Goal: Check status: Check status

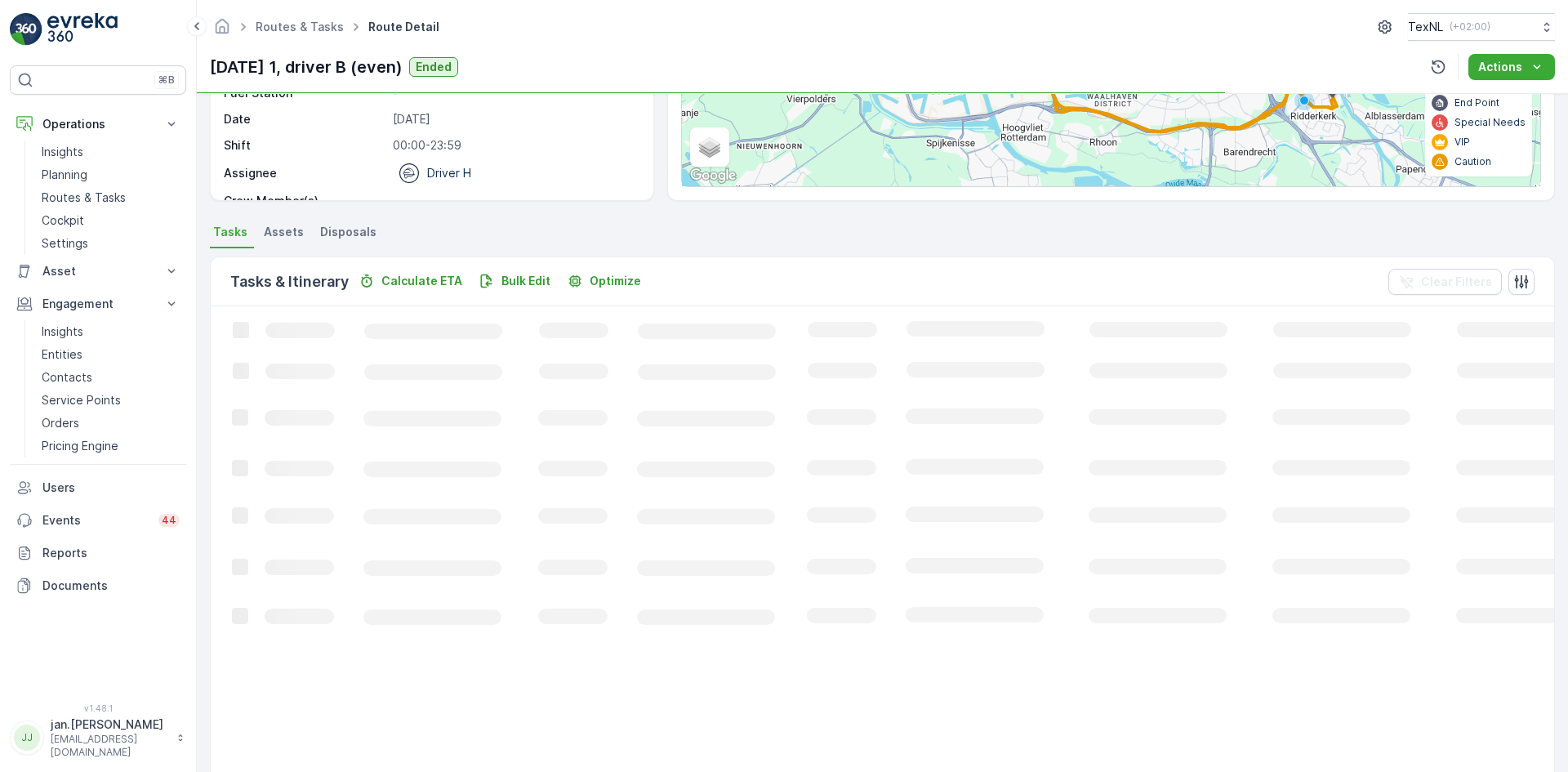
scroll to position [232, 0]
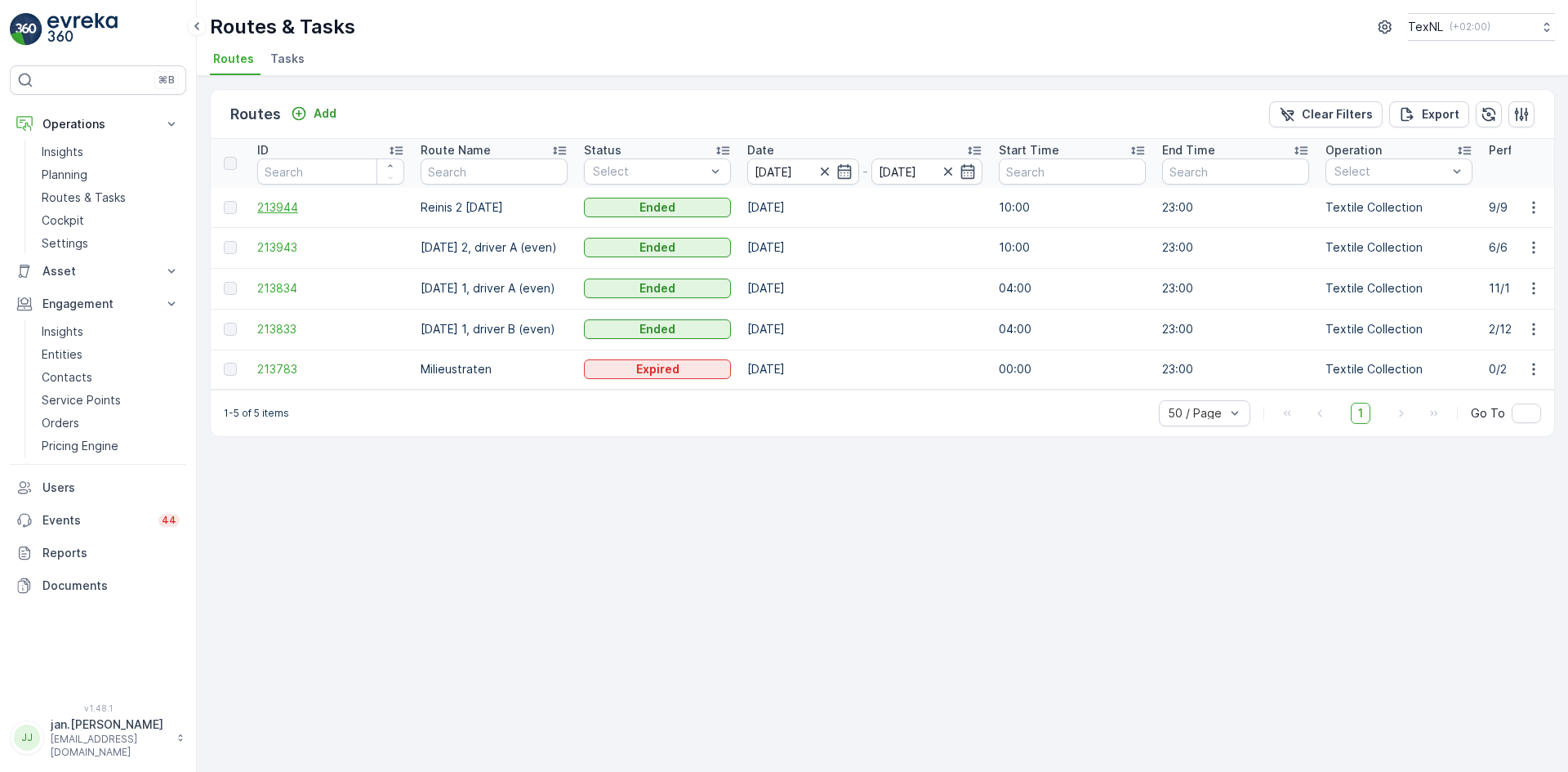
click at [290, 199] on span "213944" at bounding box center [331, 207] width 147 height 17
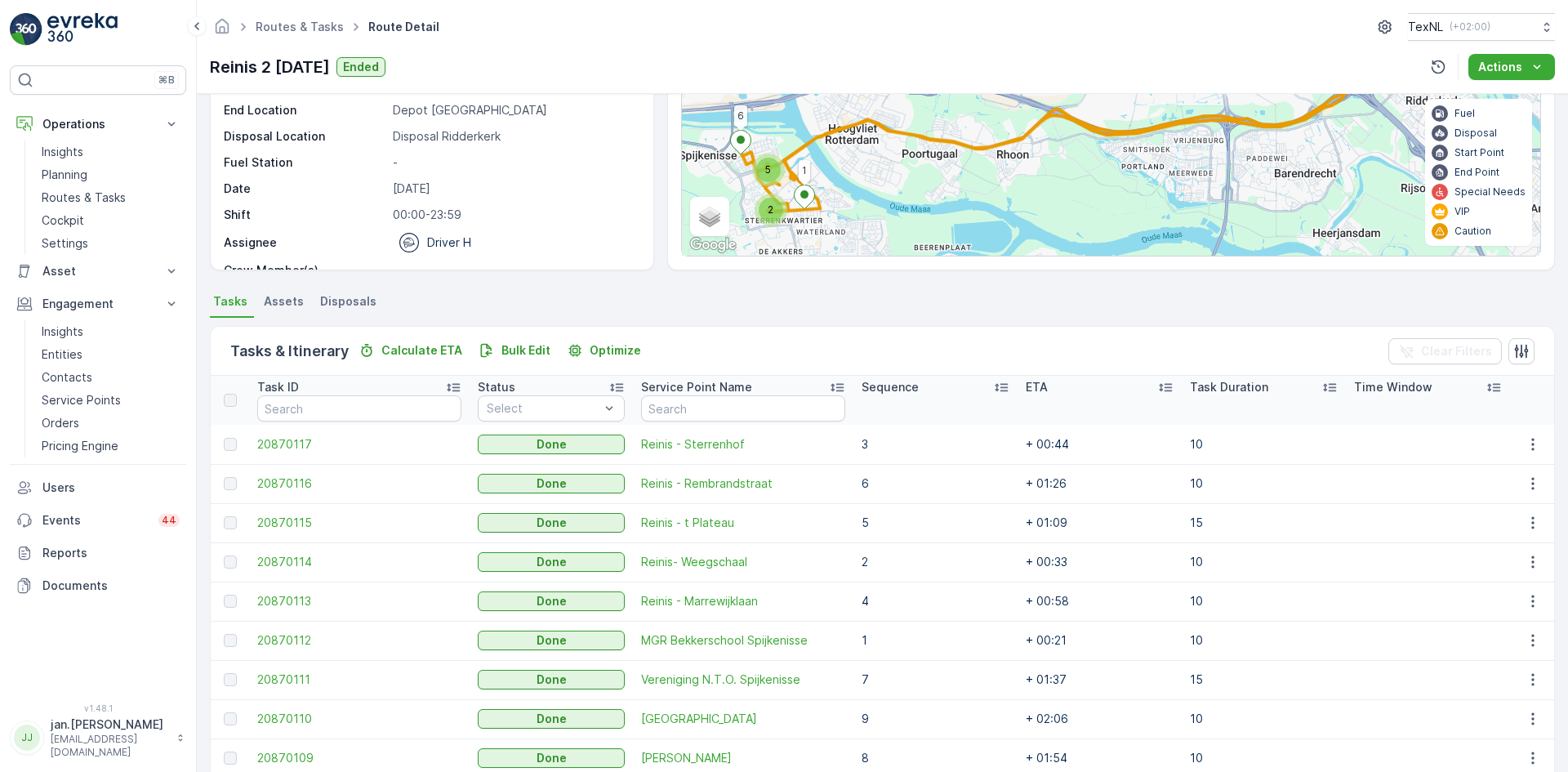
scroll to position [238, 0]
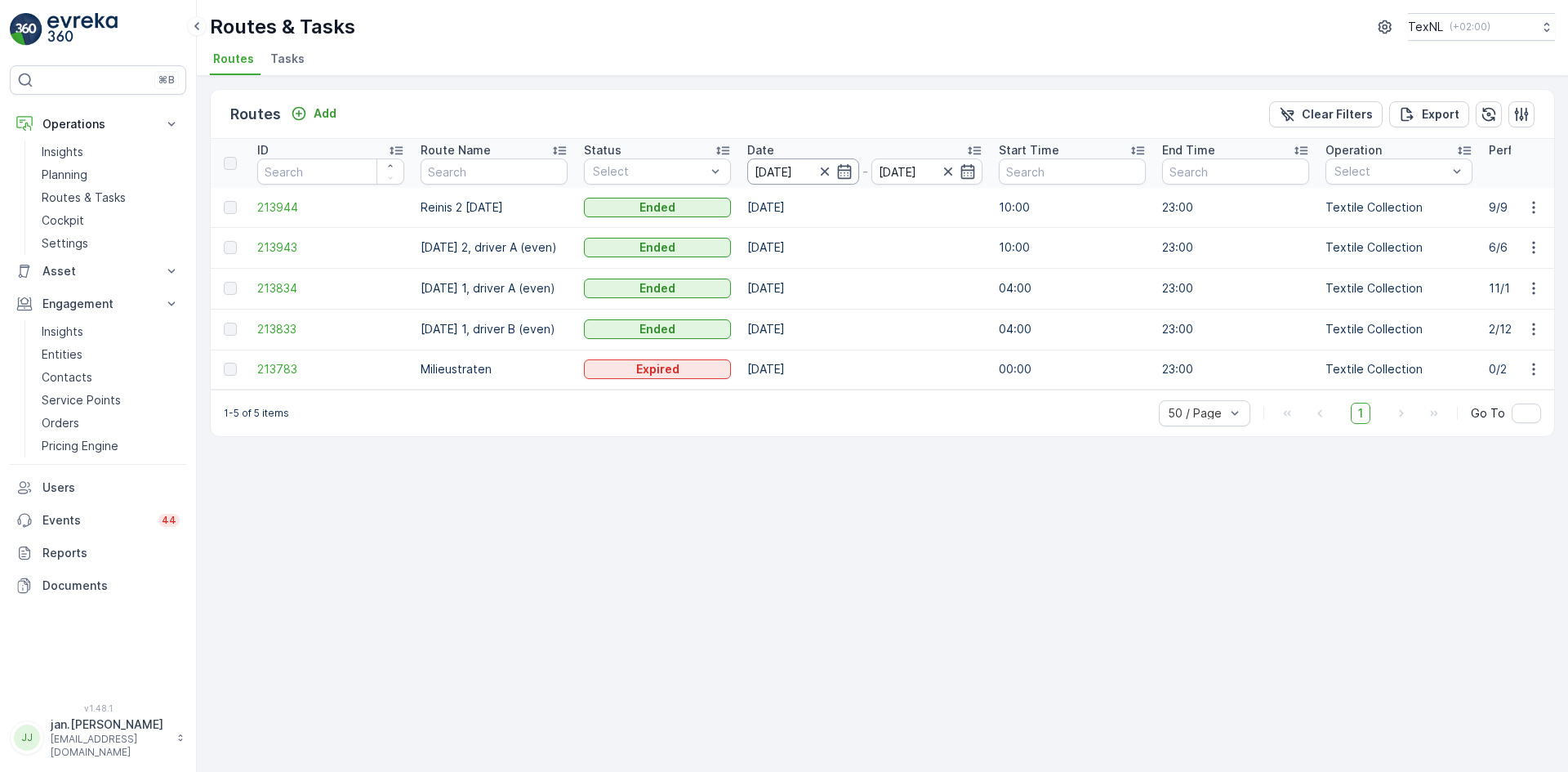
click at [773, 170] on input "[DATE]" at bounding box center [802, 171] width 112 height 26
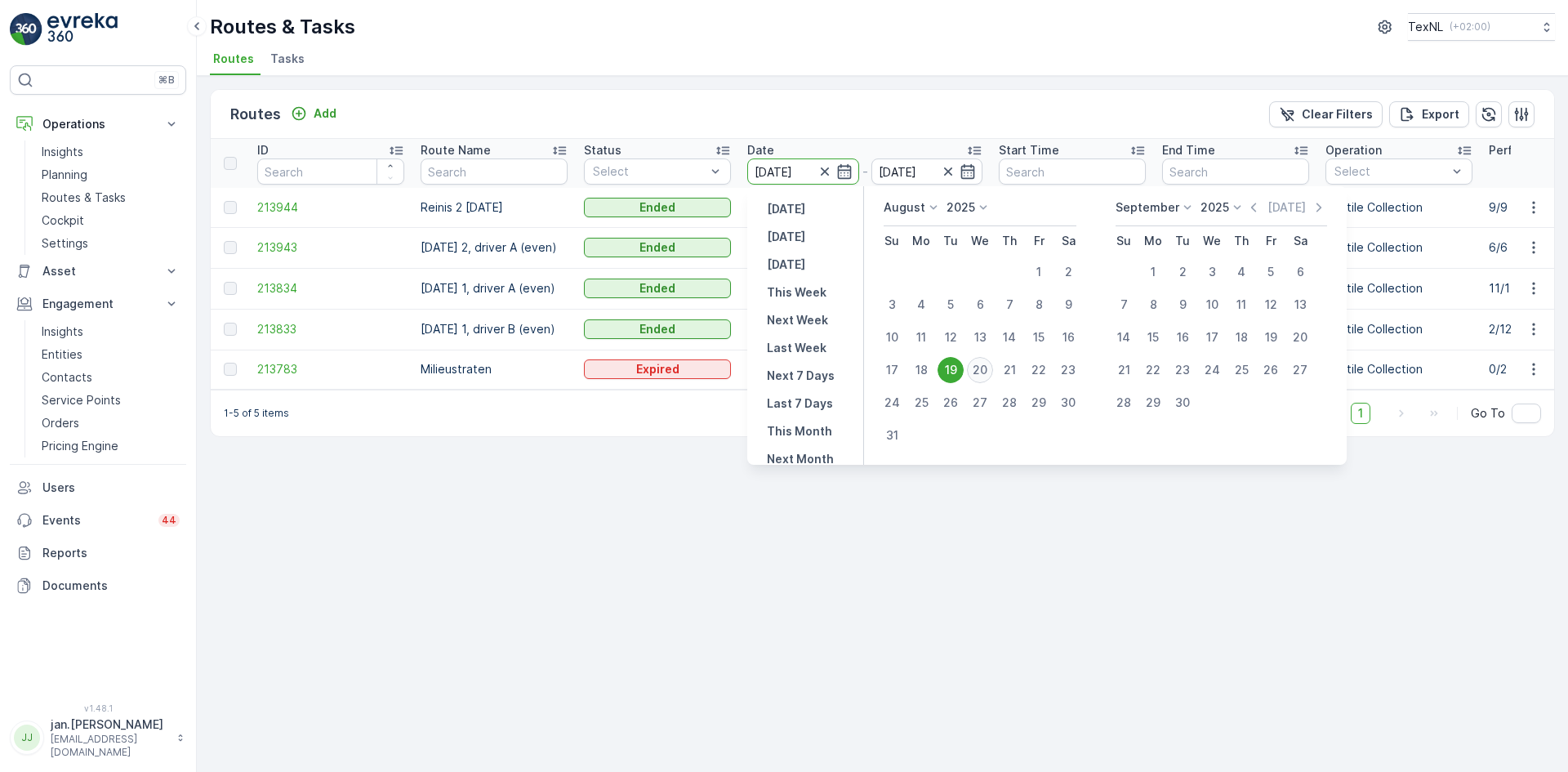
click at [981, 369] on div "20" at bounding box center [980, 369] width 26 height 26
type input "[DATE]"
click at [981, 368] on div "20" at bounding box center [980, 369] width 26 height 26
type input "[DATE]"
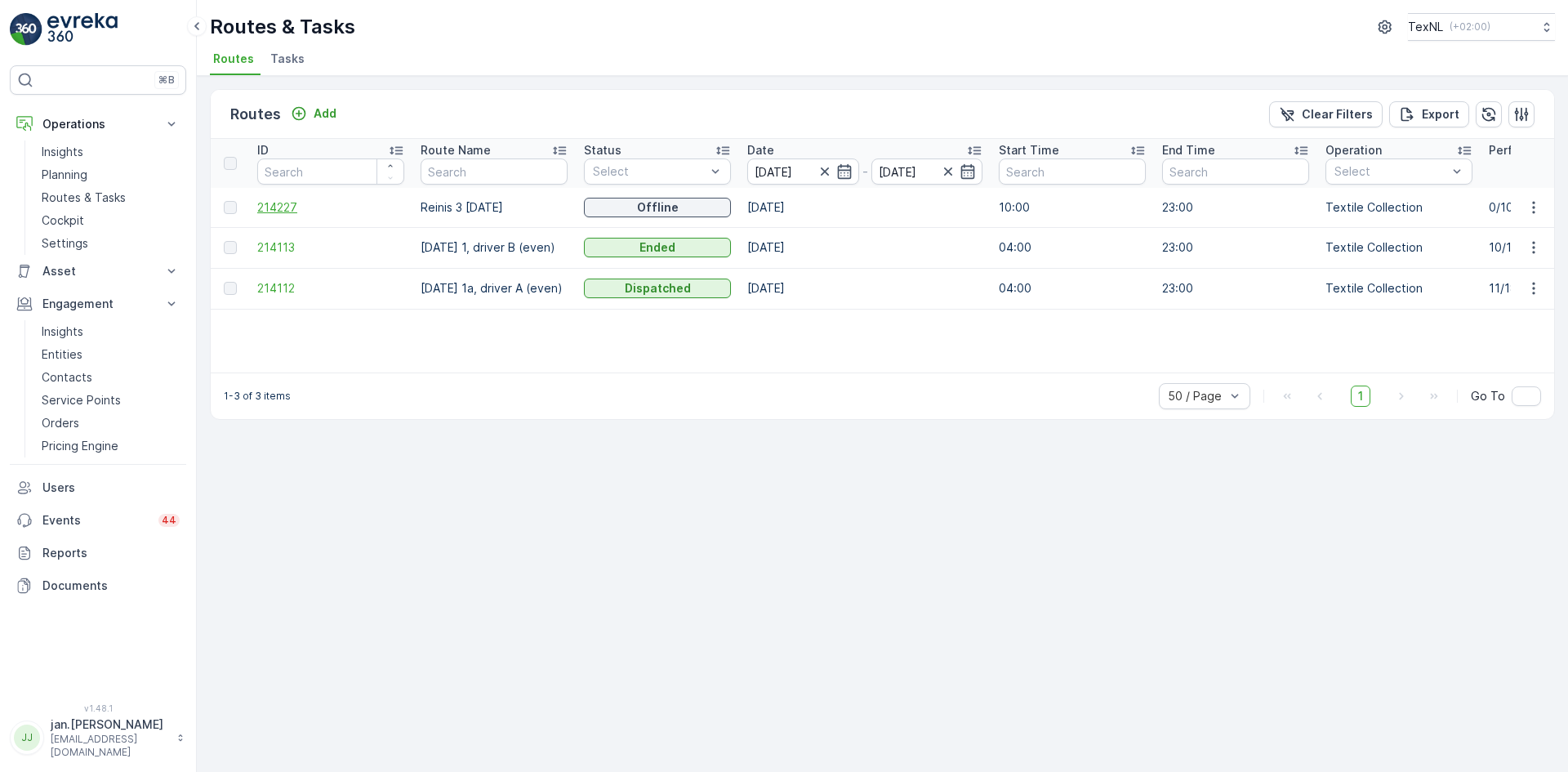
click at [284, 209] on span "214227" at bounding box center [331, 207] width 147 height 17
